Goal: Information Seeking & Learning: Learn about a topic

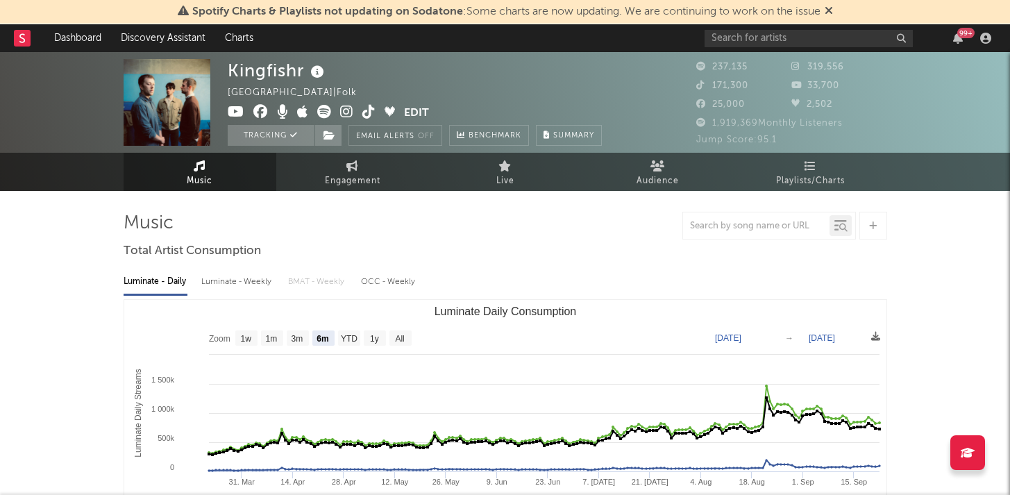
select select "6m"
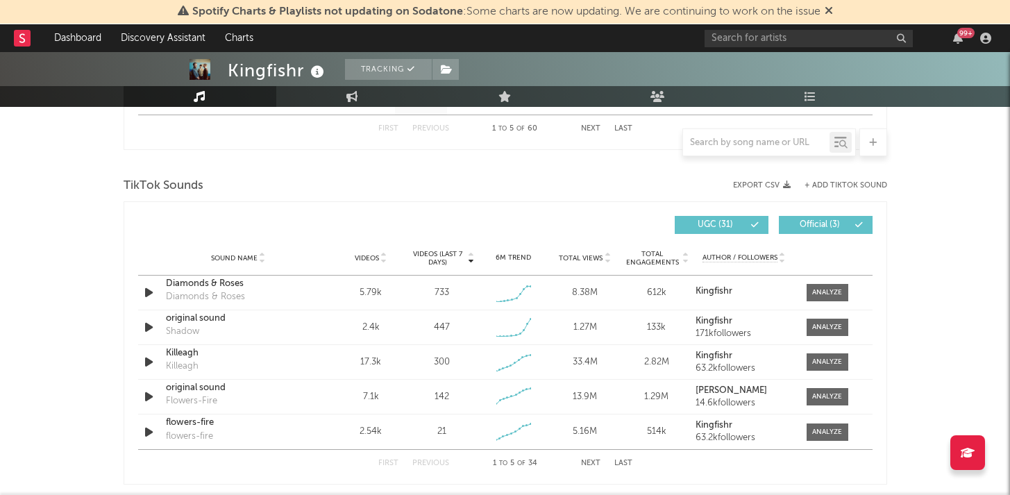
scroll to position [894, 0]
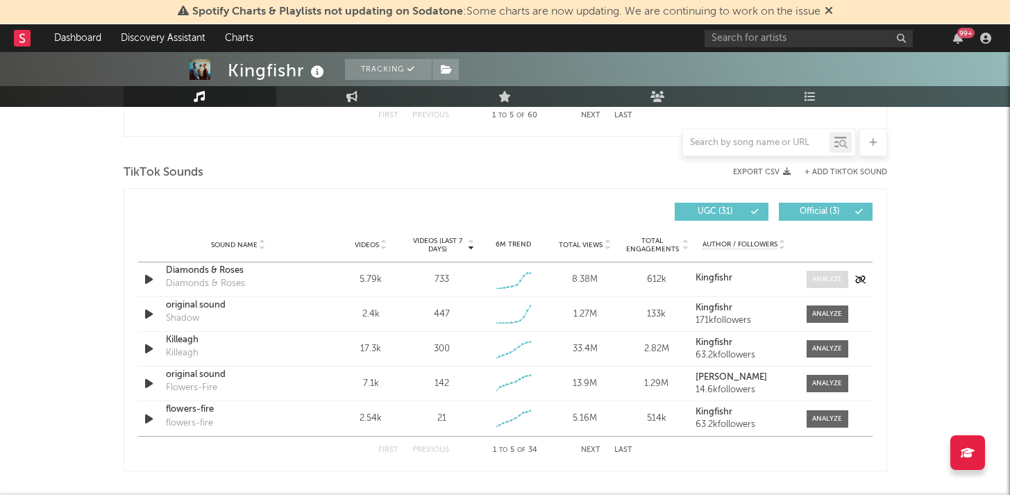
click at [808, 276] on span at bounding box center [828, 279] width 42 height 17
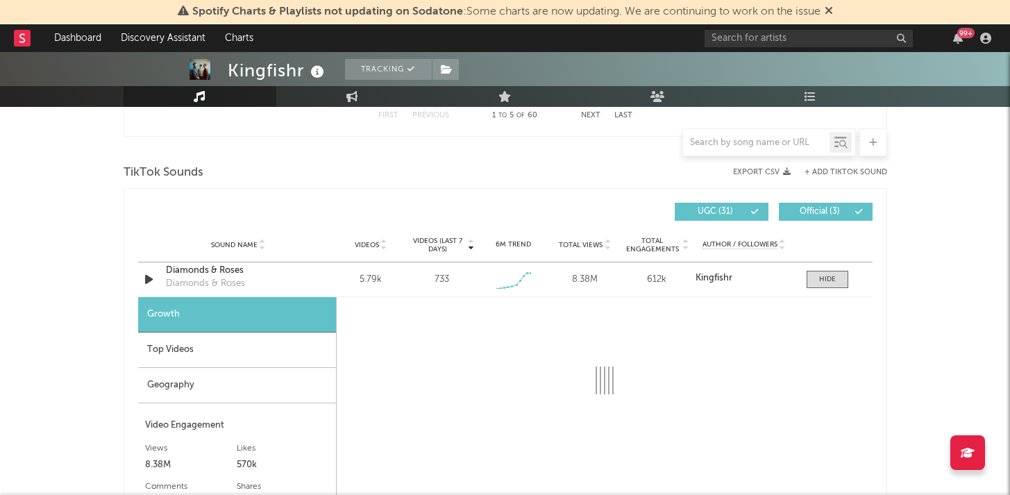
select select "1w"
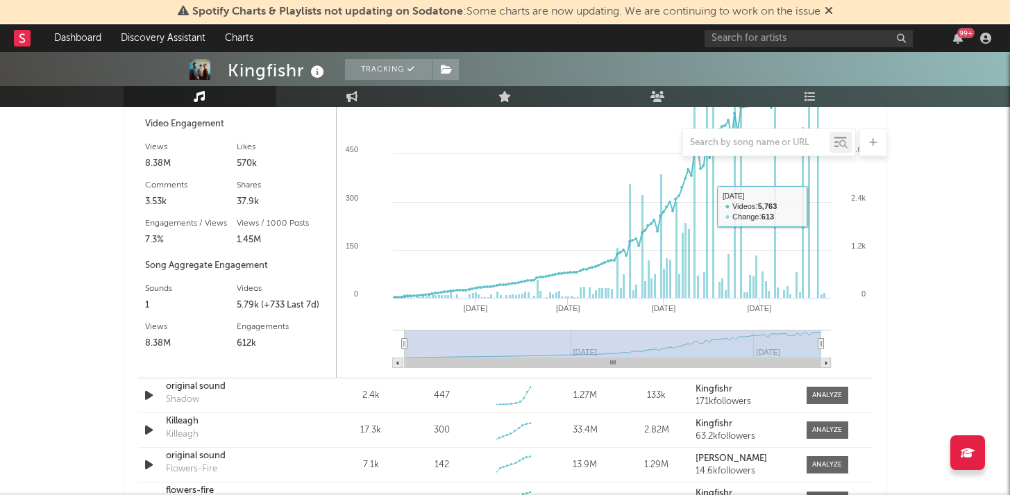
scroll to position [1209, 0]
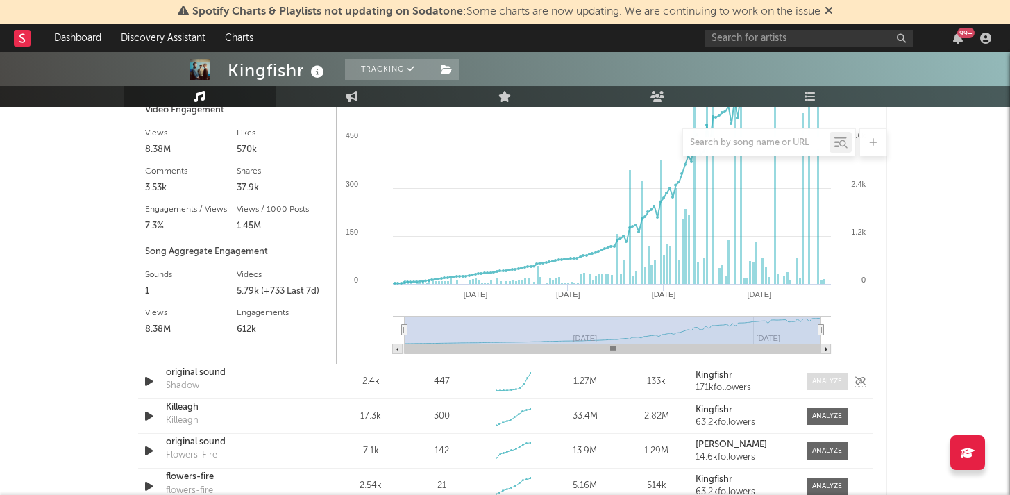
click at [809, 387] on span at bounding box center [828, 381] width 42 height 17
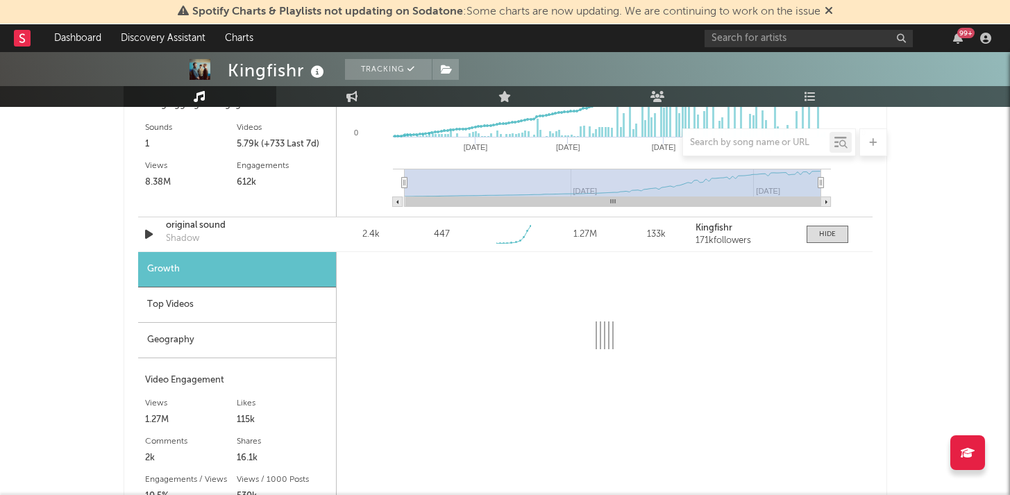
scroll to position [1224, 0]
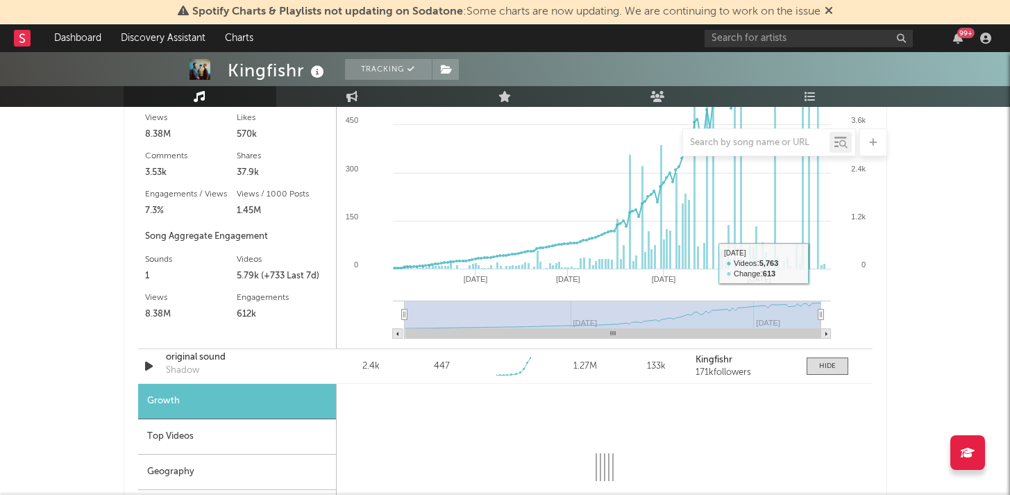
select select "6m"
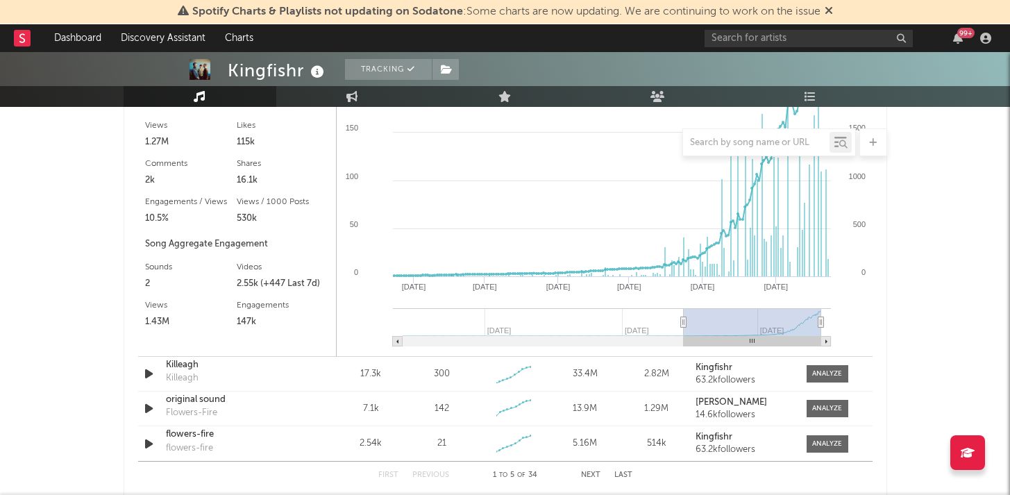
scroll to position [1647, 0]
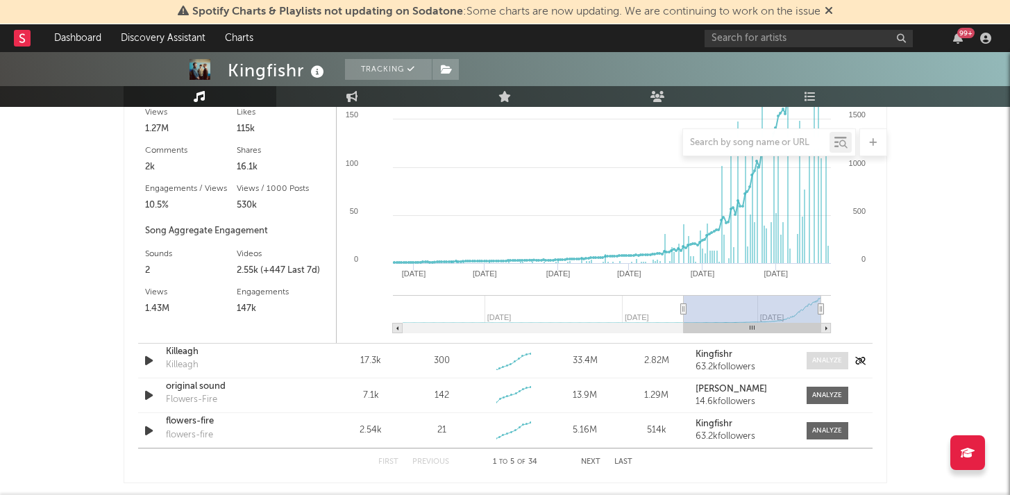
click at [825, 360] on div at bounding box center [827, 360] width 30 height 10
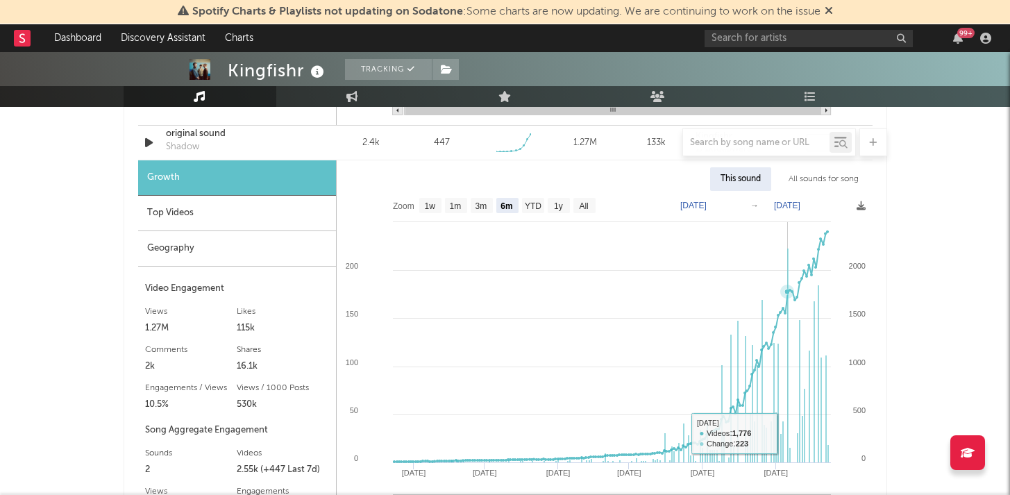
select select "6m"
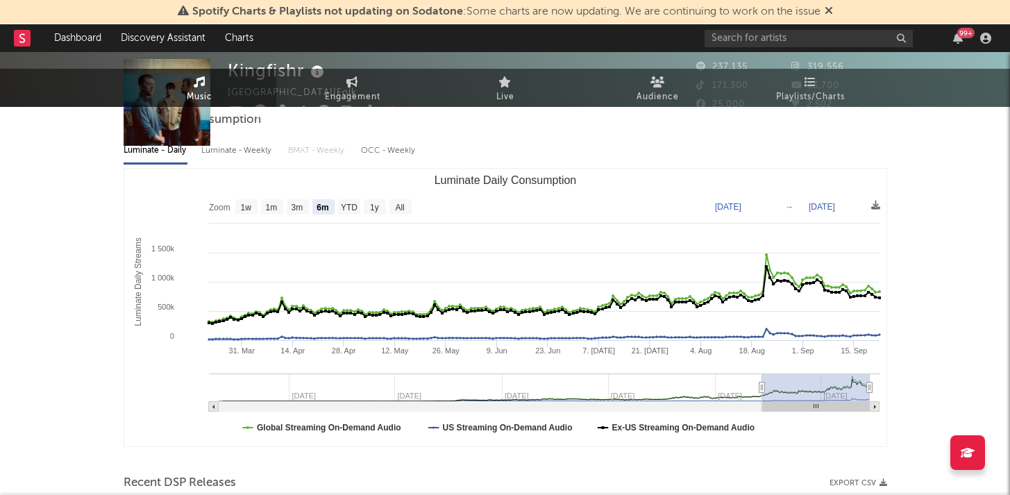
scroll to position [0, 0]
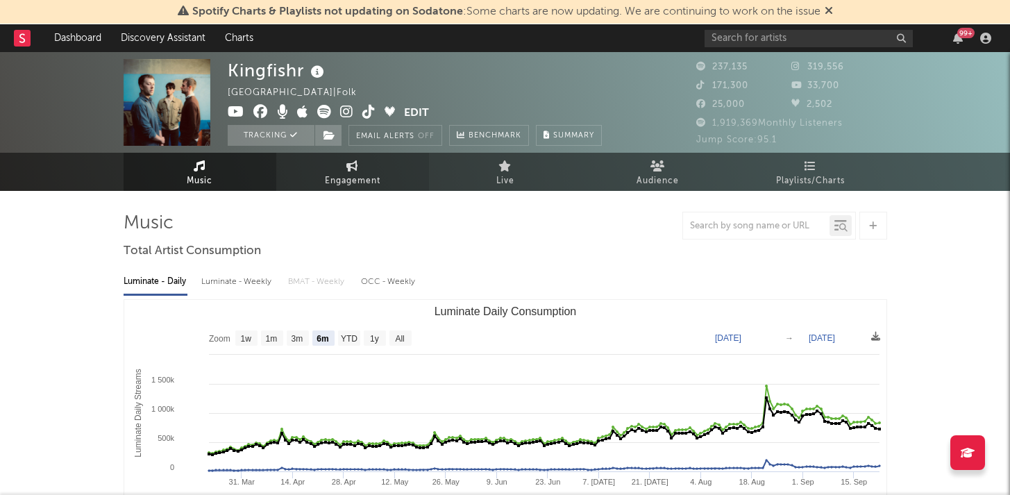
click at [344, 182] on span "Engagement" at bounding box center [353, 181] width 56 height 17
select select "1w"
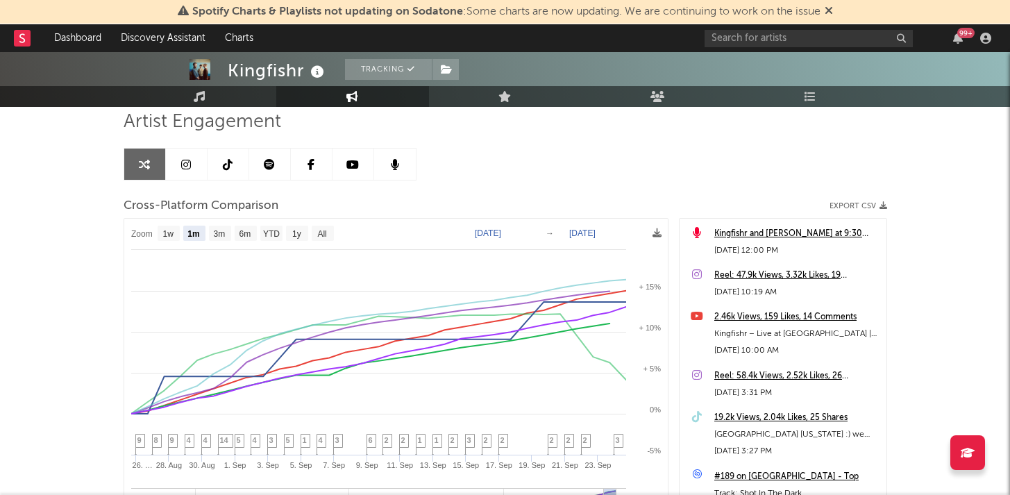
scroll to position [144, 0]
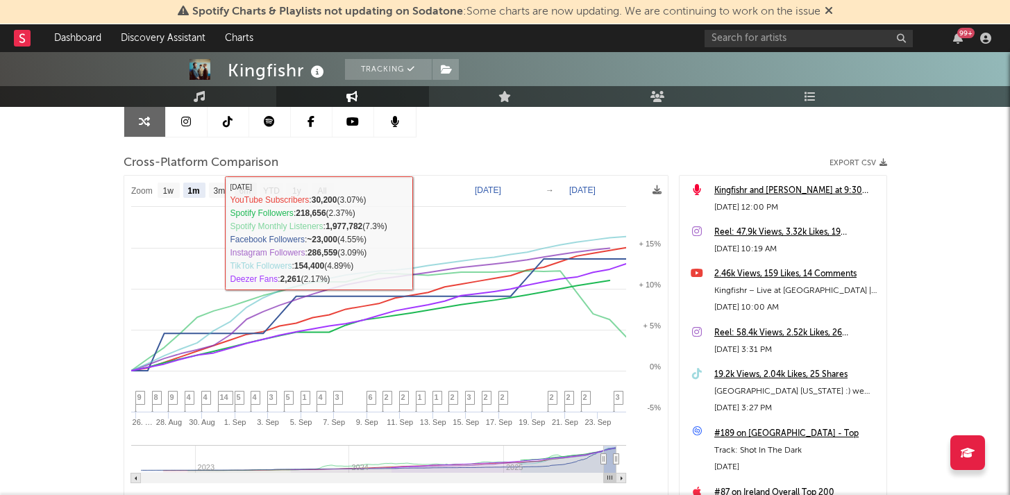
click at [246, 191] on text "6m" at bounding box center [245, 191] width 12 height 10
select select "6m"
type input "[DATE]"
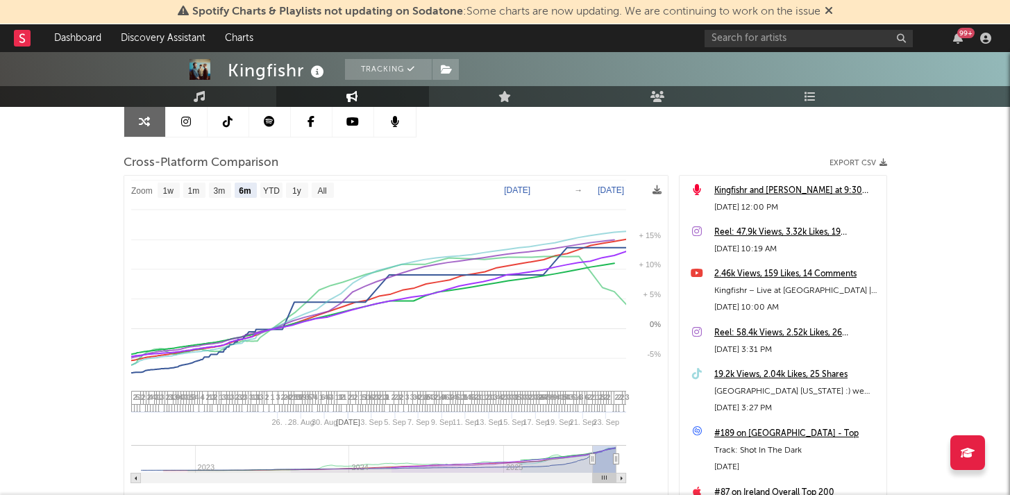
select select "6m"
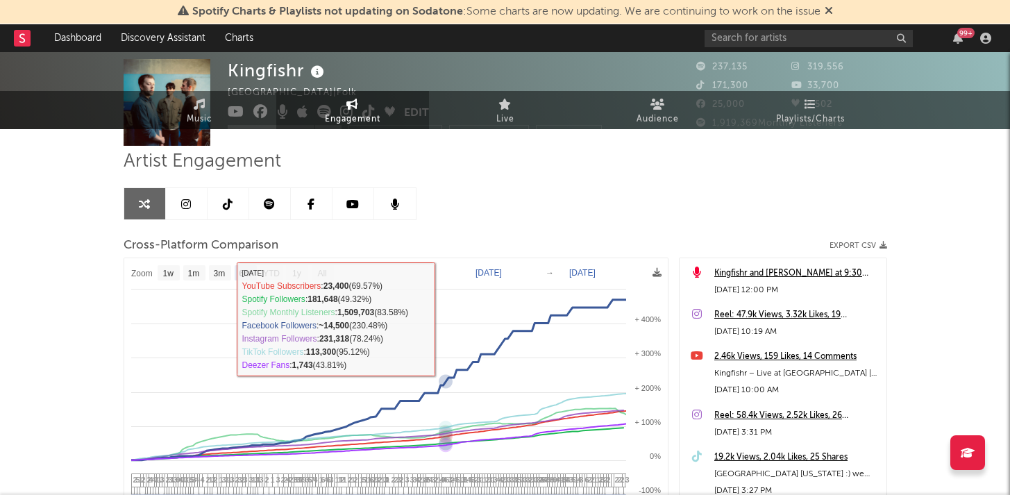
scroll to position [0, 0]
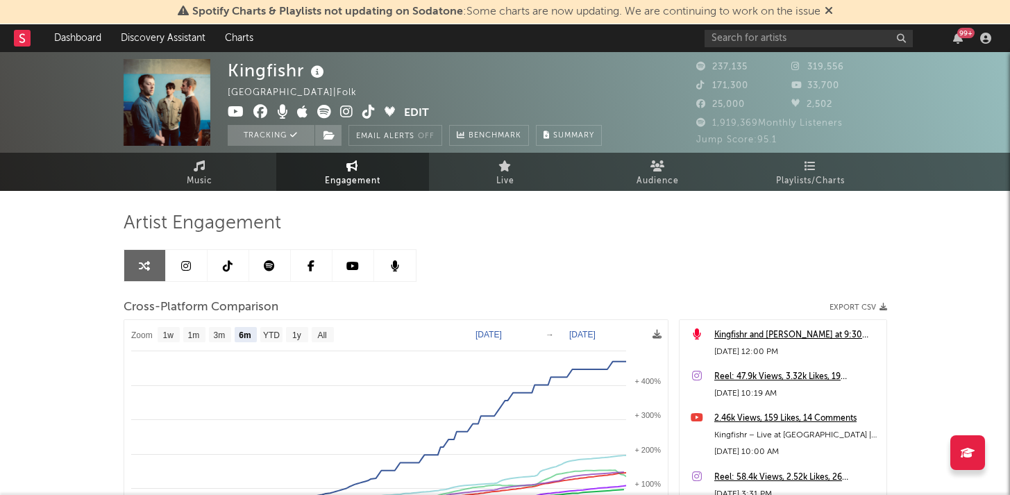
click at [183, 266] on icon at bounding box center [186, 265] width 10 height 11
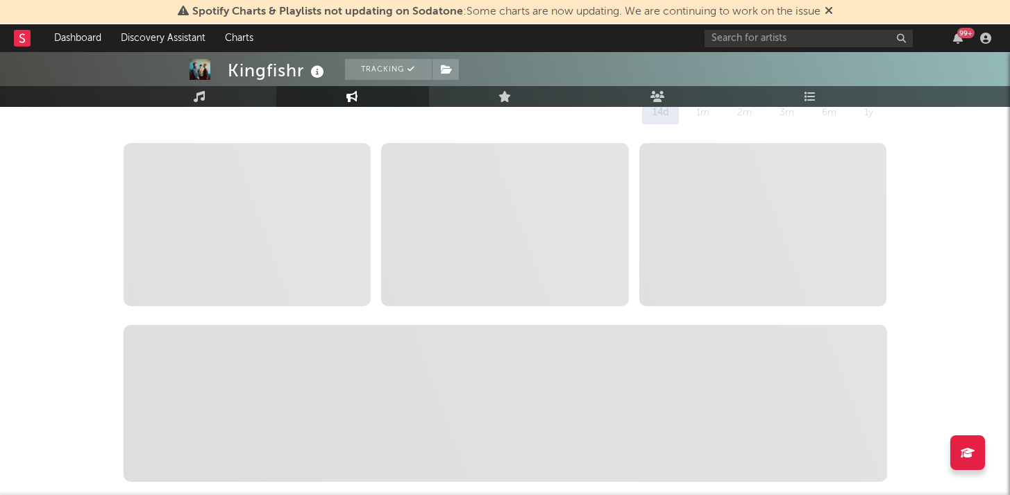
scroll to position [142, 0]
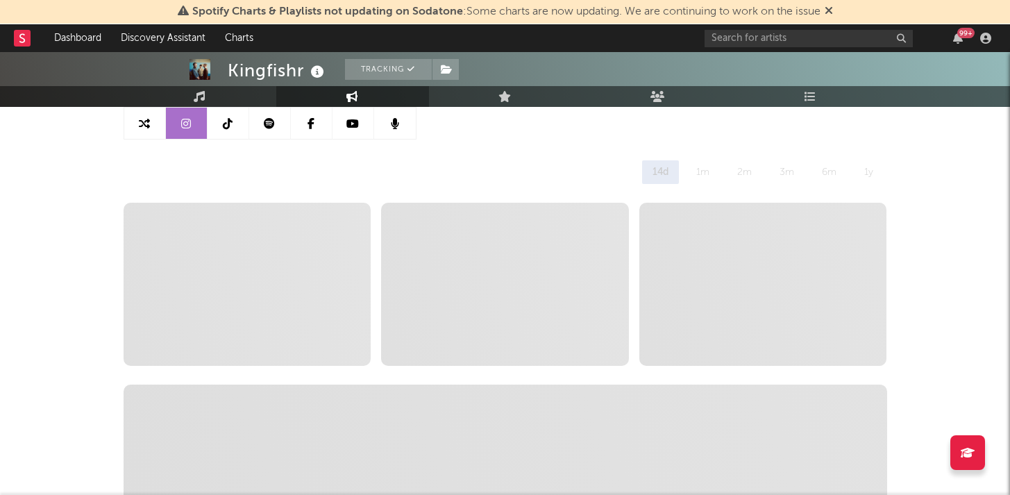
select select "6m"
click at [831, 10] on icon at bounding box center [829, 10] width 8 height 11
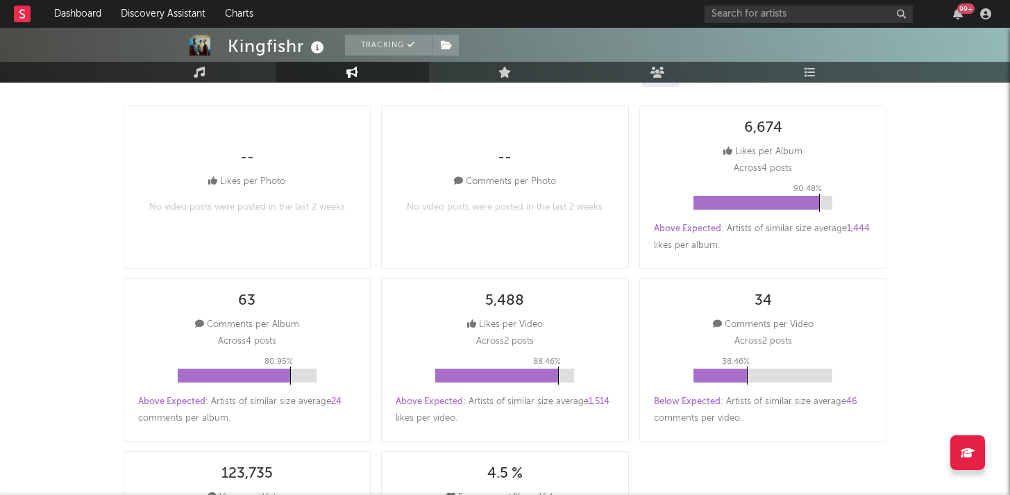
scroll to position [0, 0]
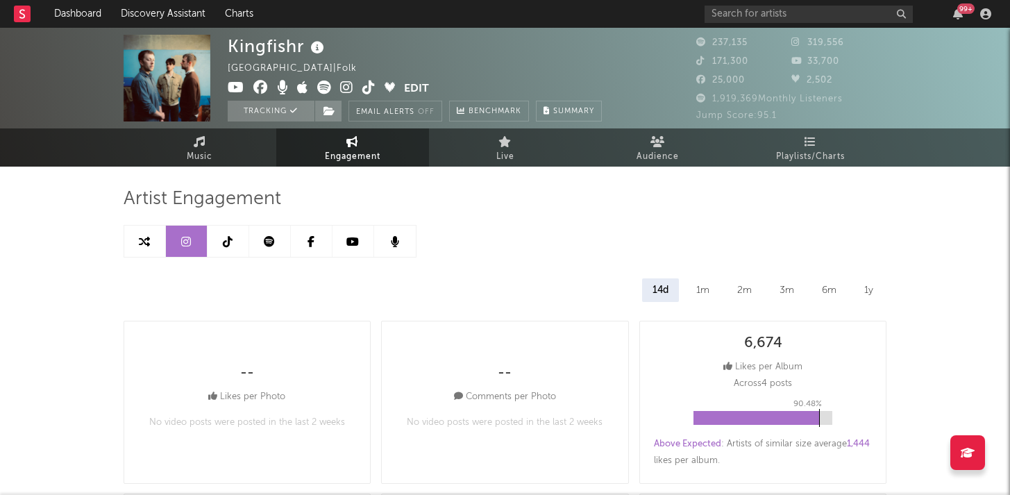
click at [227, 242] on icon at bounding box center [228, 241] width 10 height 11
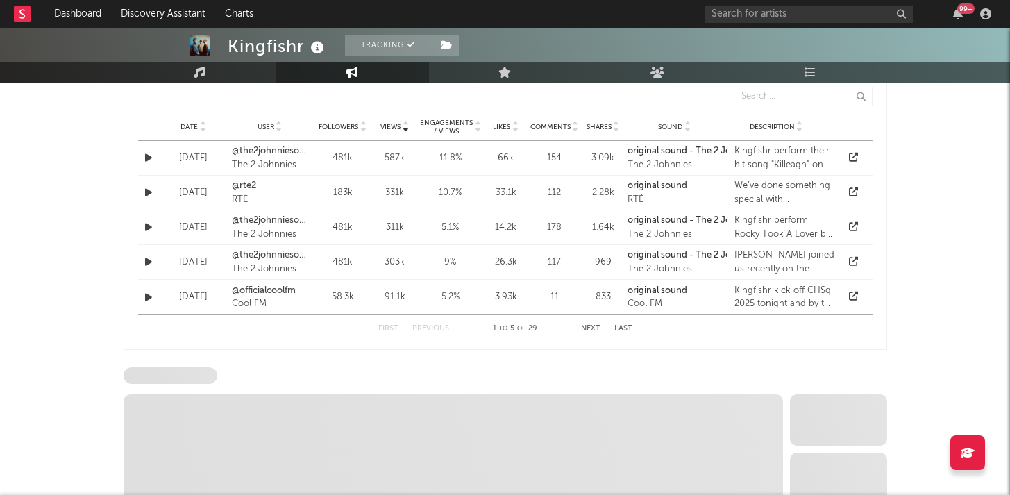
select select "6m"
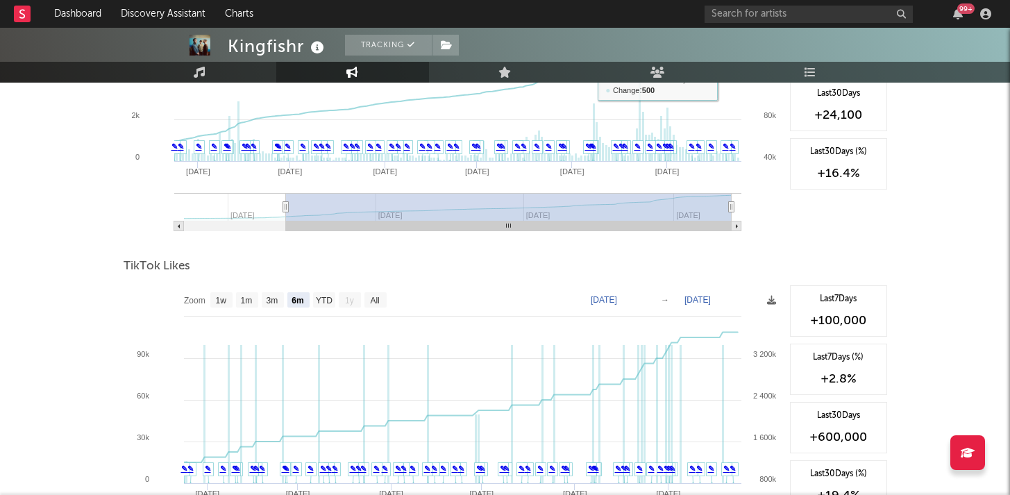
scroll to position [1597, 0]
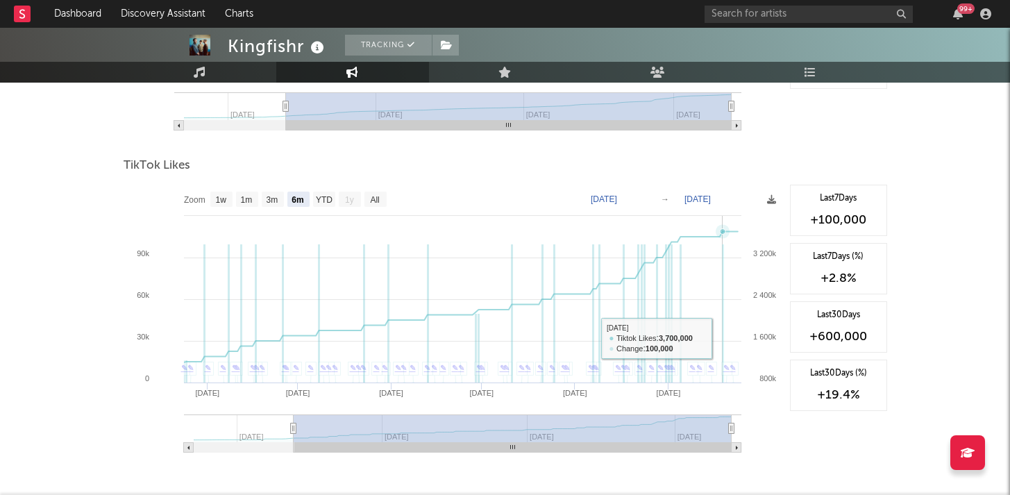
click at [723, 338] on rect at bounding box center [723, 313] width 2 height 139
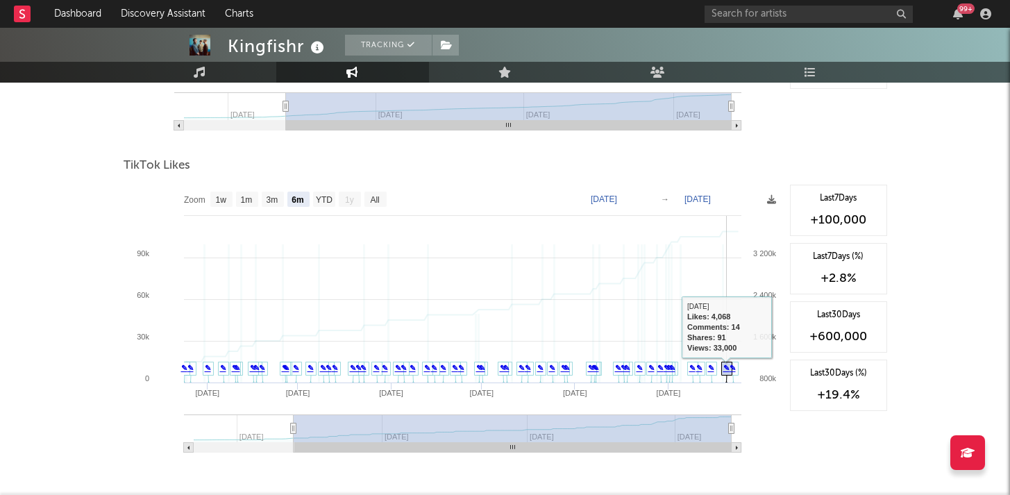
click at [721, 367] on icon at bounding box center [726, 373] width 10 height 22
click at [725, 369] on link "✎" at bounding box center [726, 368] width 6 height 8
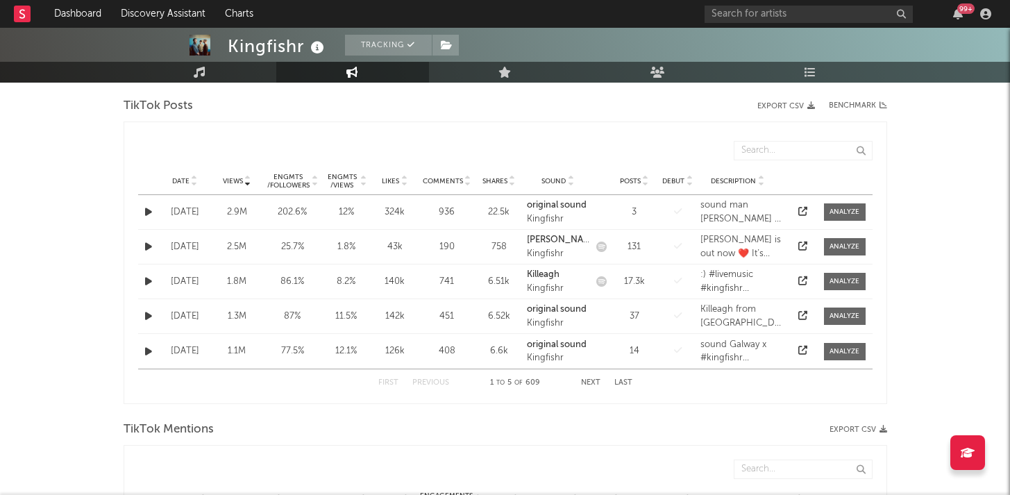
scroll to position [418, 0]
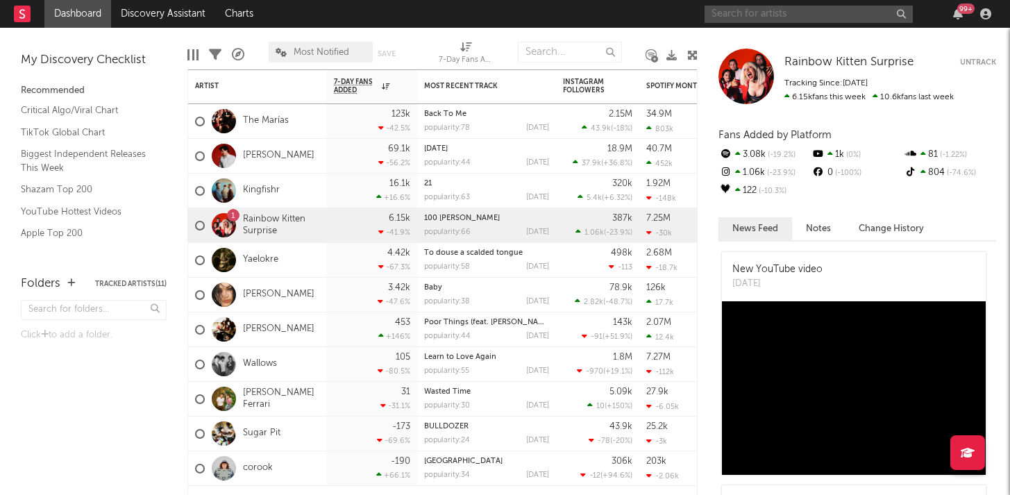
click at [795, 20] on input "text" at bounding box center [809, 14] width 208 height 17
type input "south arcade"
click at [782, 14] on input "south arcade" at bounding box center [809, 14] width 208 height 17
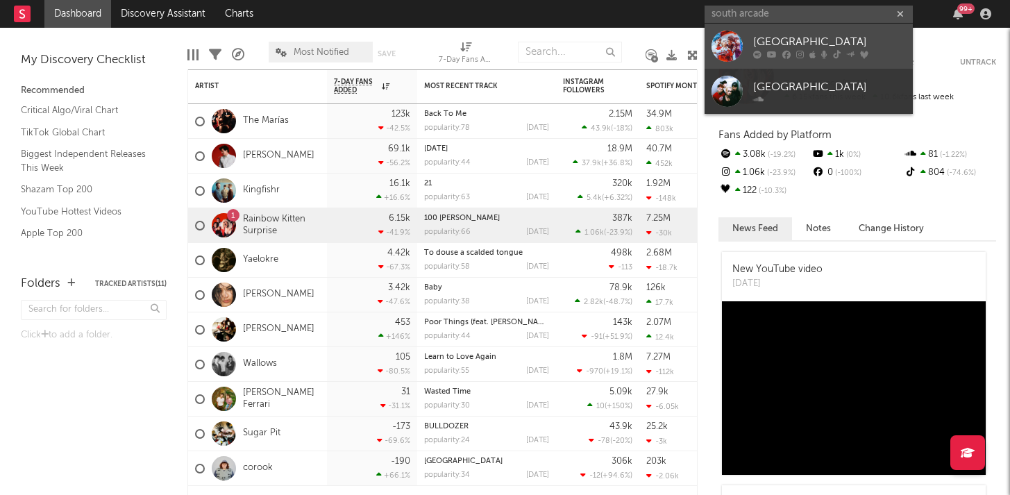
click at [768, 44] on div "South Arcade" at bounding box center [829, 41] width 153 height 17
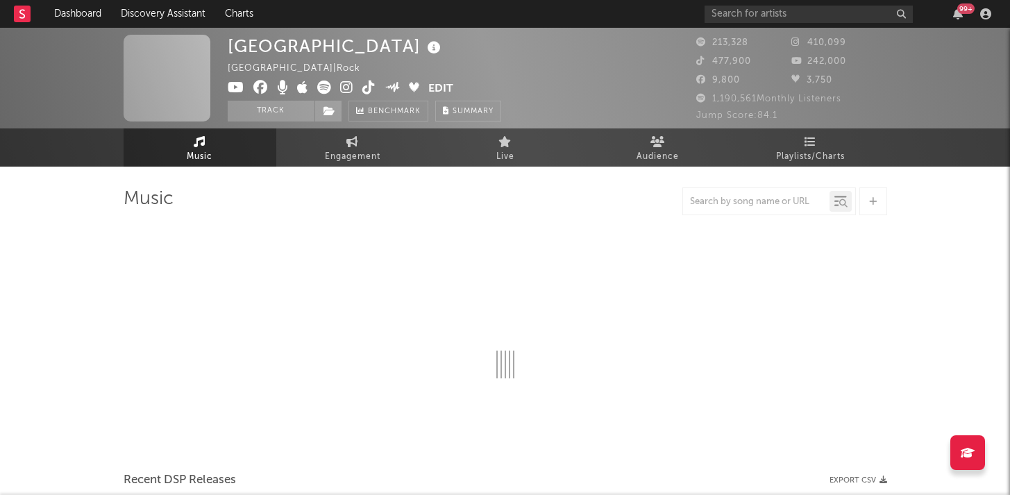
select select "6m"
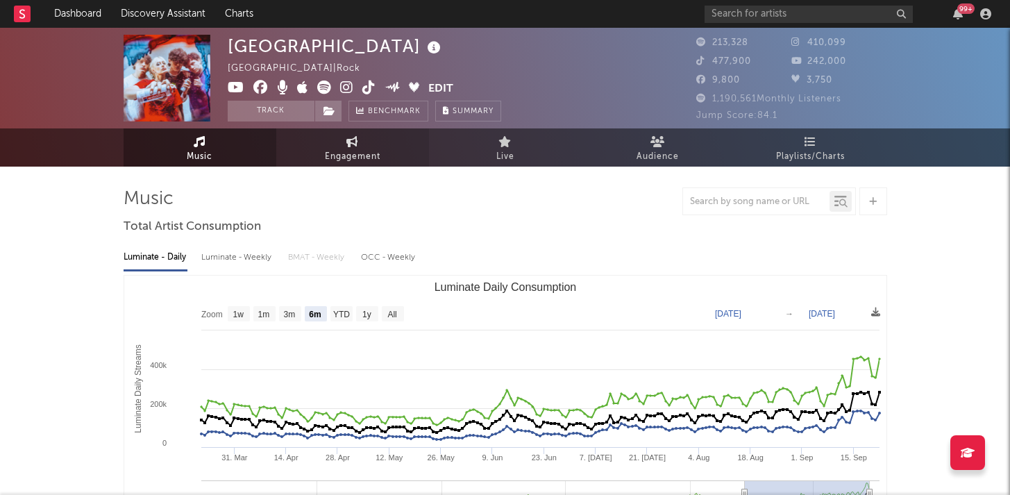
click at [325, 149] on span "Engagement" at bounding box center [353, 157] width 56 height 17
select select "1w"
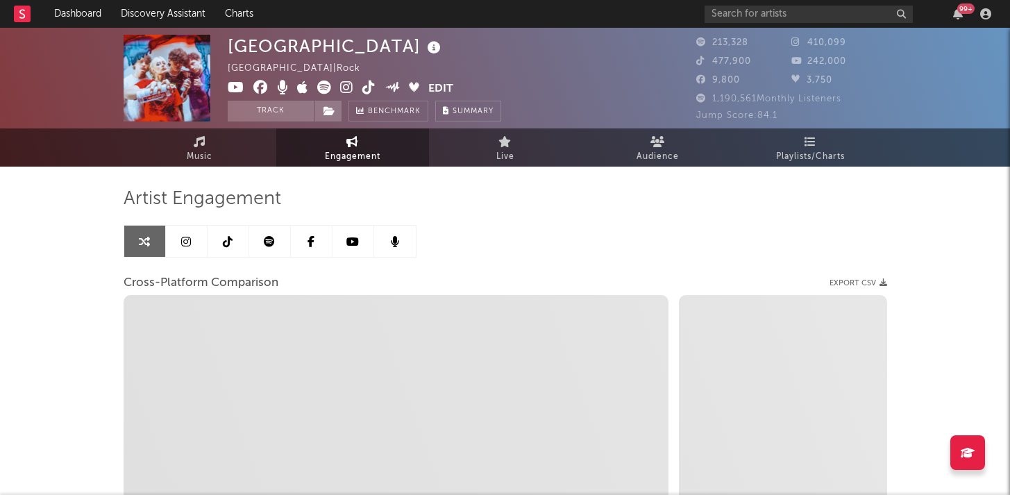
click at [196, 245] on link at bounding box center [187, 241] width 42 height 31
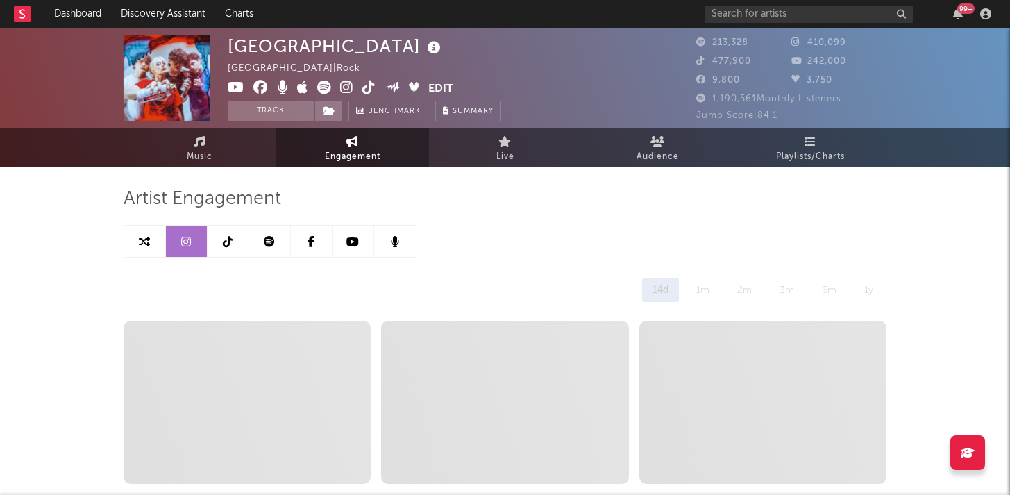
select select "6m"
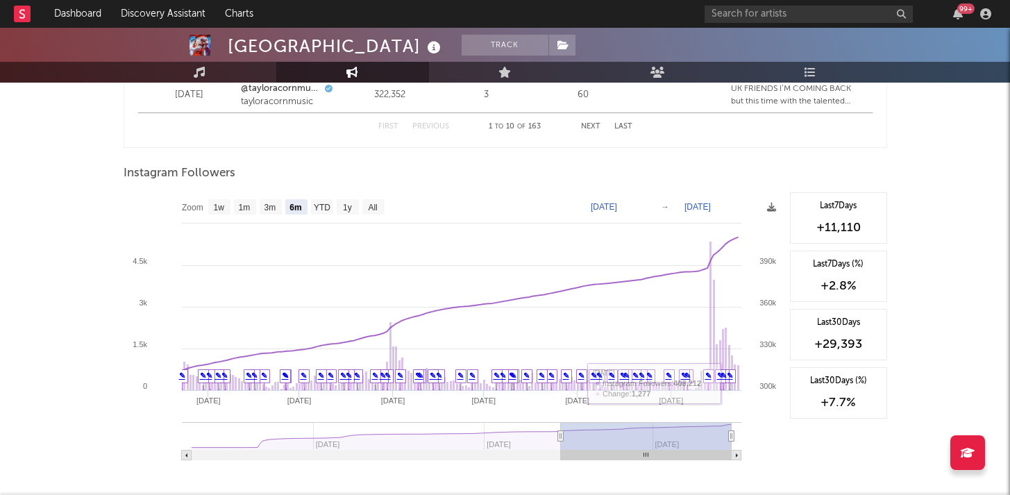
scroll to position [2072, 0]
